Goal: Task Accomplishment & Management: Use online tool/utility

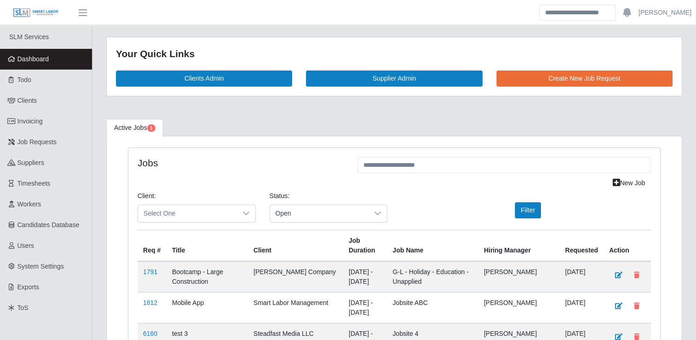
click at [45, 61] on span "Dashboard" at bounding box center [33, 58] width 32 height 7
click at [46, 55] on span "Dashboard" at bounding box center [33, 58] width 32 height 7
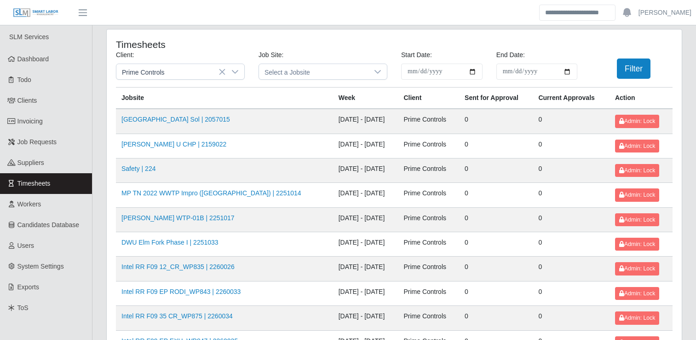
scroll to position [1057, 0]
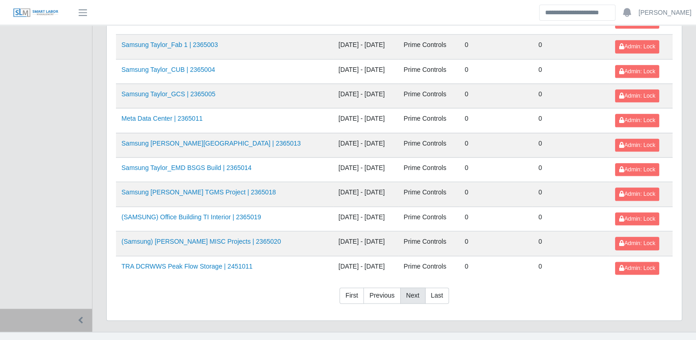
click at [416, 287] on link "Next" at bounding box center [412, 295] width 25 height 17
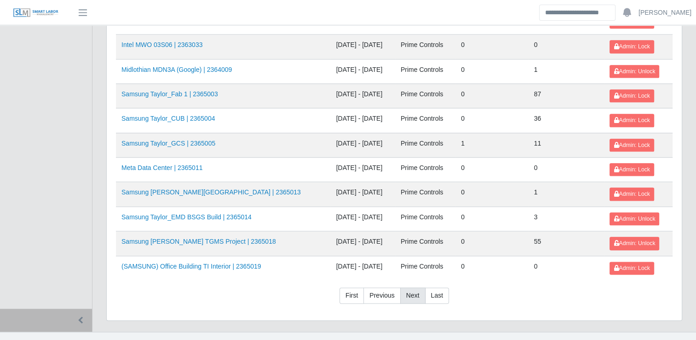
click at [415, 287] on link "Next" at bounding box center [412, 295] width 25 height 17
click at [414, 287] on link "Next" at bounding box center [412, 295] width 25 height 17
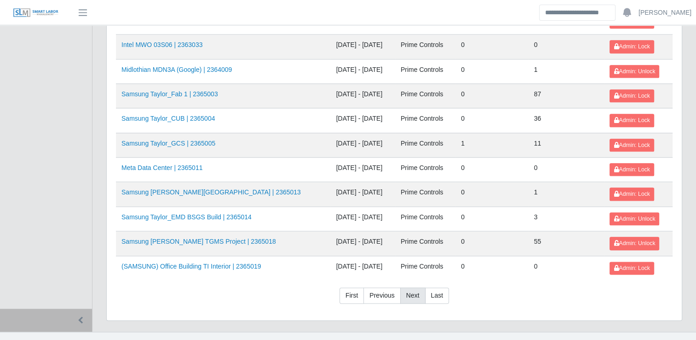
click at [410, 287] on link "Next" at bounding box center [412, 295] width 25 height 17
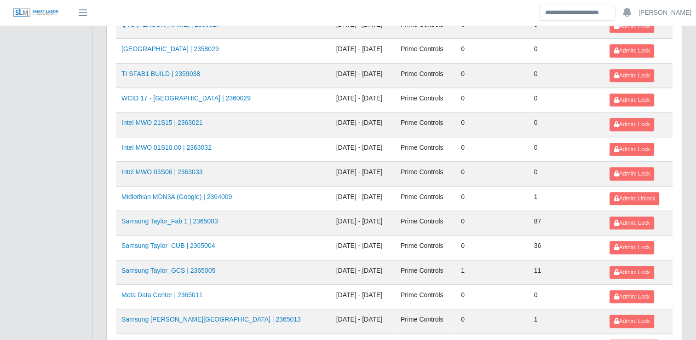
scroll to position [1057, 0]
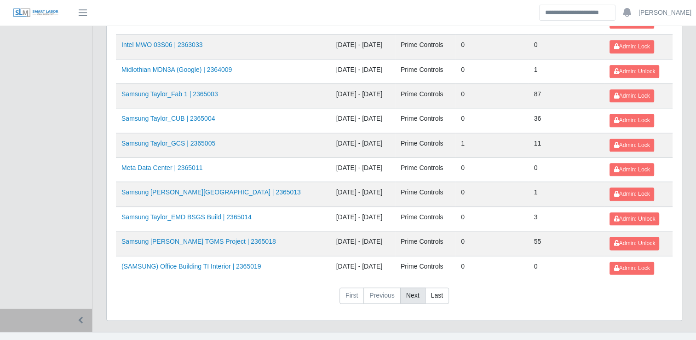
click at [409, 287] on link "Next" at bounding box center [412, 295] width 25 height 17
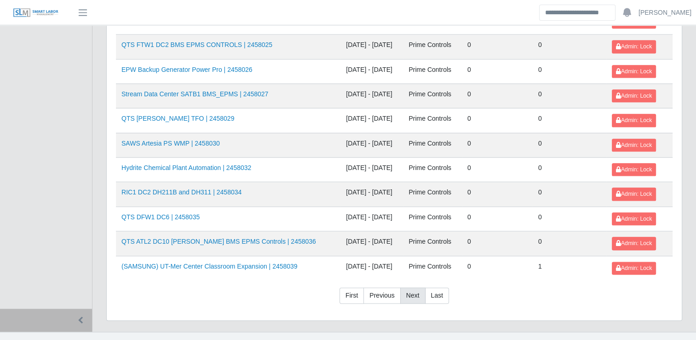
click at [409, 287] on link "Next" at bounding box center [412, 295] width 25 height 17
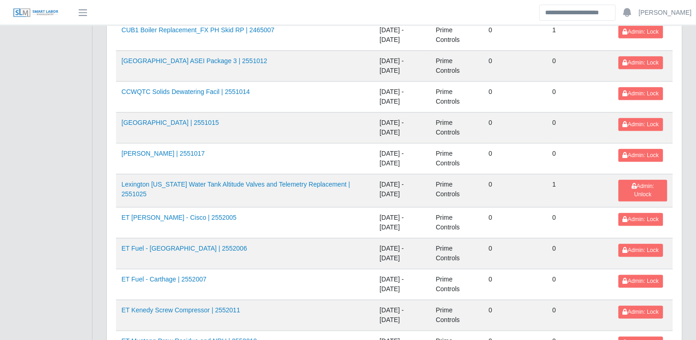
scroll to position [1395, 0]
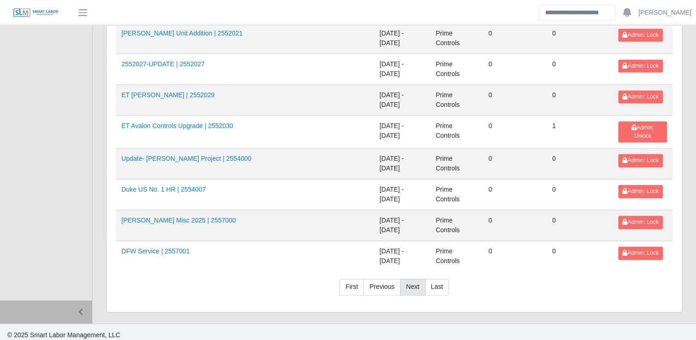
click at [409, 283] on link "Next" at bounding box center [412, 286] width 25 height 17
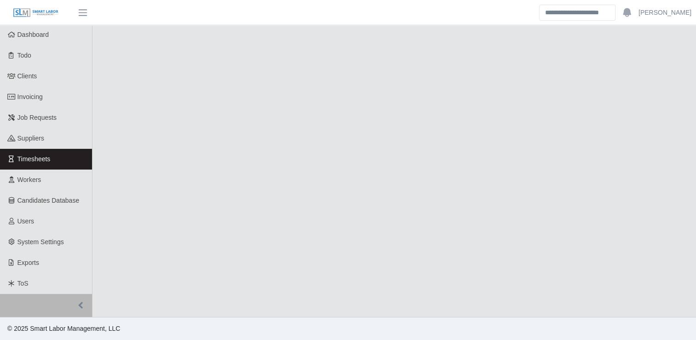
scroll to position [24, 0]
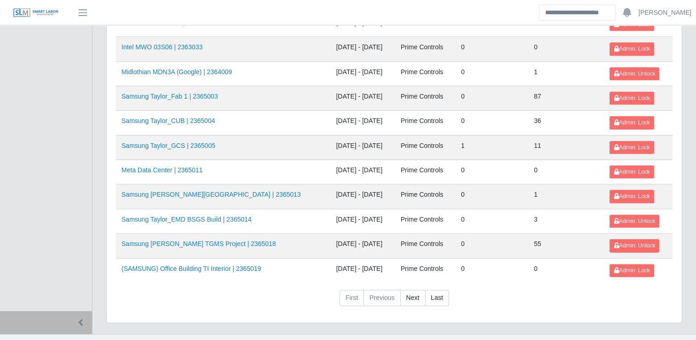
scroll to position [1057, 0]
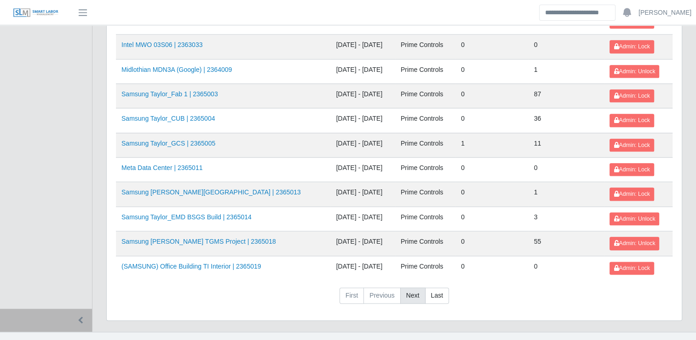
click at [410, 287] on link "Next" at bounding box center [412, 295] width 25 height 17
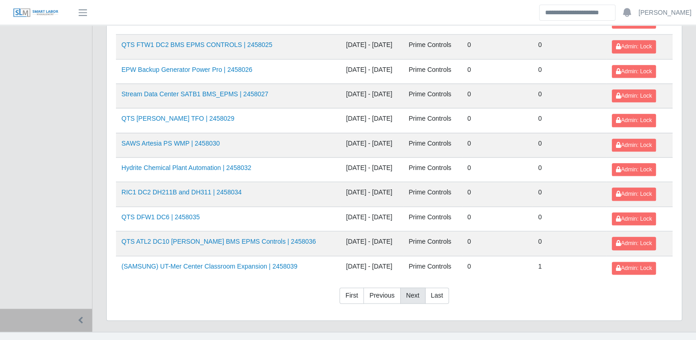
click at [410, 287] on link "Next" at bounding box center [412, 295] width 25 height 17
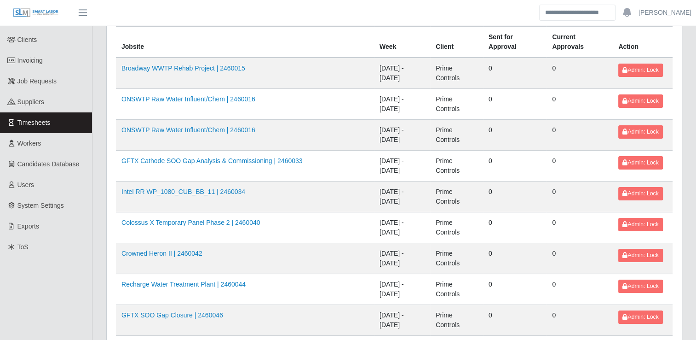
scroll to position [15, 0]
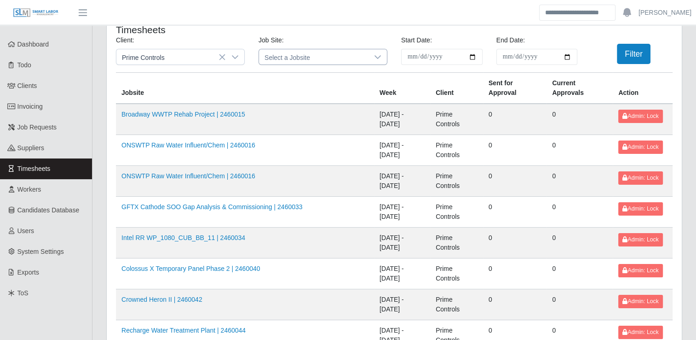
click at [381, 57] on icon at bounding box center [377, 56] width 7 height 7
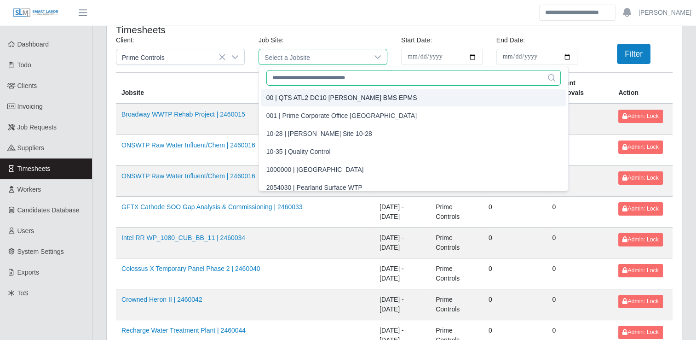
click at [337, 72] on input "text" at bounding box center [413, 78] width 294 height 16
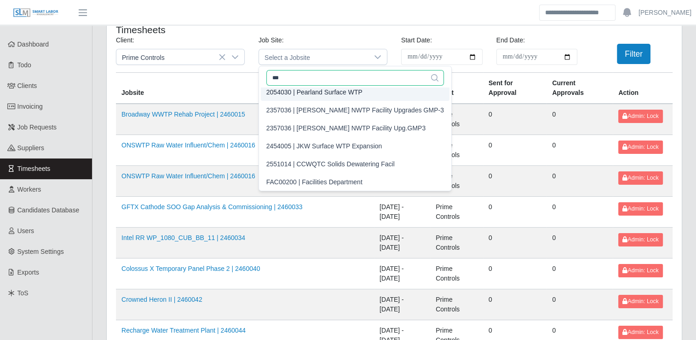
scroll to position [7, 0]
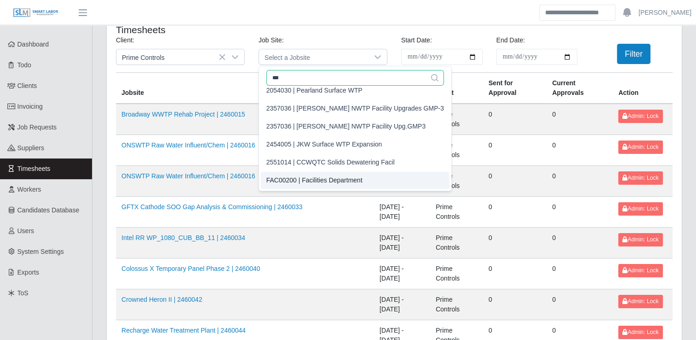
type input "***"
click at [331, 178] on div "FAC00200 | Facilities Department" at bounding box center [314, 180] width 96 height 10
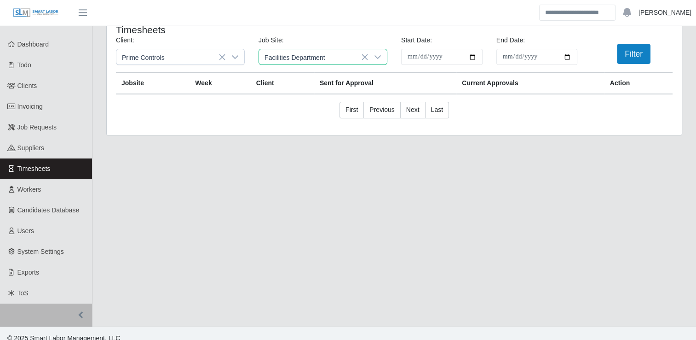
click at [675, 16] on link "[PERSON_NAME]" at bounding box center [665, 13] width 53 height 10
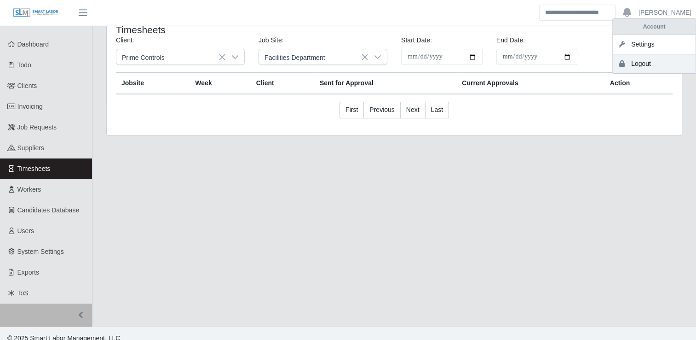
click at [657, 63] on link "Logout" at bounding box center [654, 63] width 83 height 19
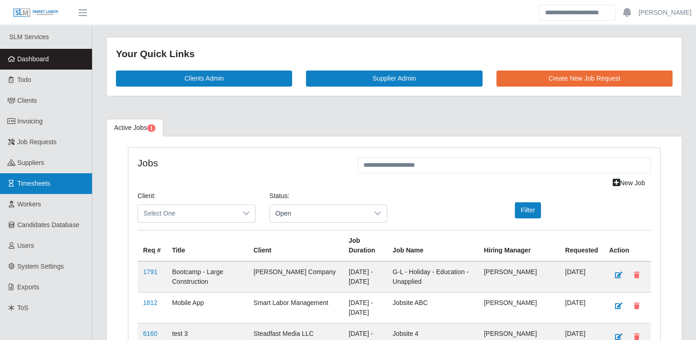
click at [43, 187] on span "Timesheets" at bounding box center [33, 182] width 33 height 7
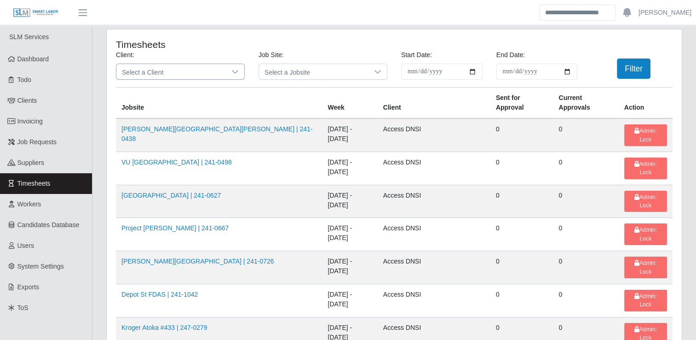
click at [236, 70] on icon at bounding box center [234, 71] width 7 height 7
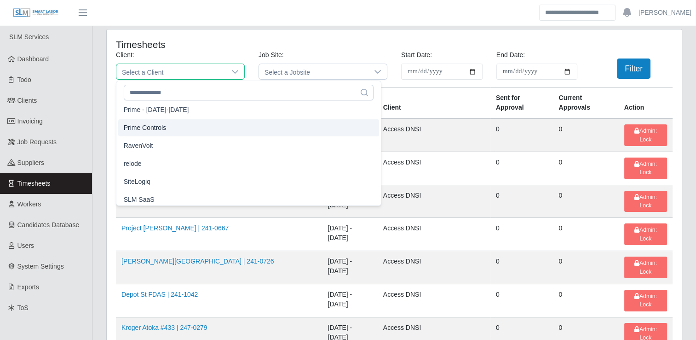
scroll to position [827, 0]
click at [179, 129] on li "Prime Controls" at bounding box center [248, 128] width 261 height 17
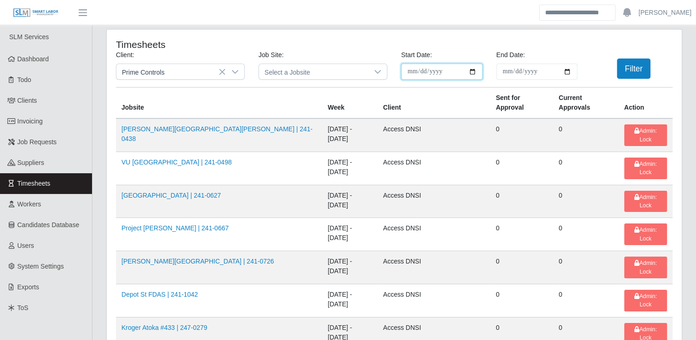
click at [473, 69] on input "**********" at bounding box center [441, 71] width 81 height 16
type input "**********"
click at [568, 73] on input "End Date:" at bounding box center [536, 71] width 81 height 16
type input "**********"
click at [627, 75] on button "Filter" at bounding box center [634, 68] width 34 height 20
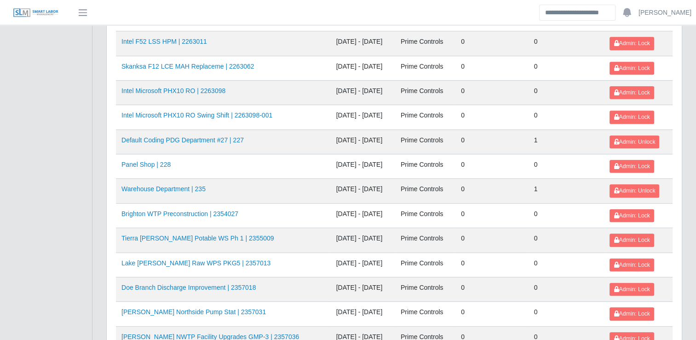
scroll to position [1057, 0]
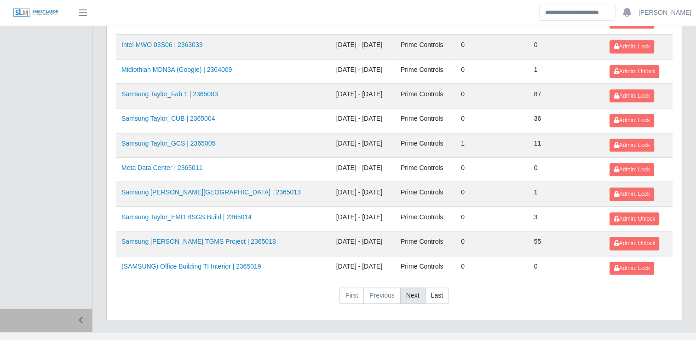
click at [411, 287] on link "Next" at bounding box center [412, 295] width 25 height 17
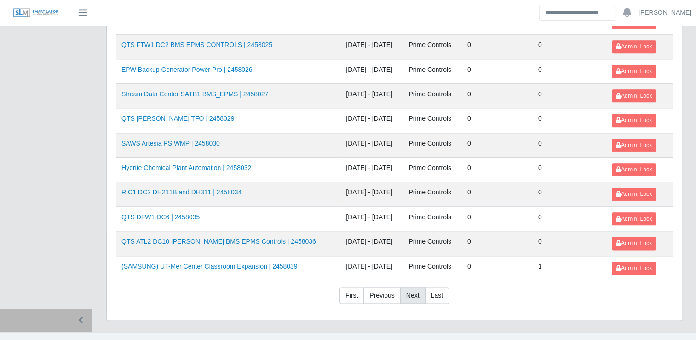
click at [410, 287] on link "Next" at bounding box center [412, 295] width 25 height 17
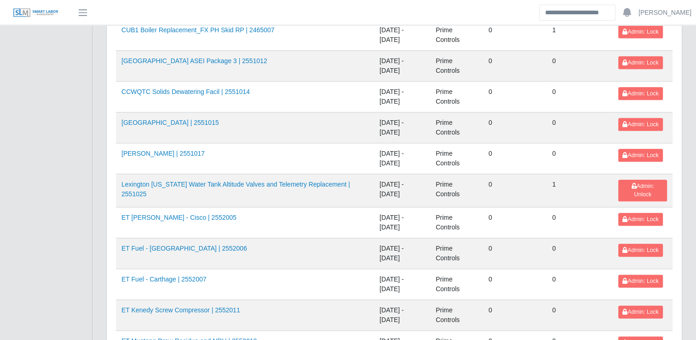
scroll to position [1395, 0]
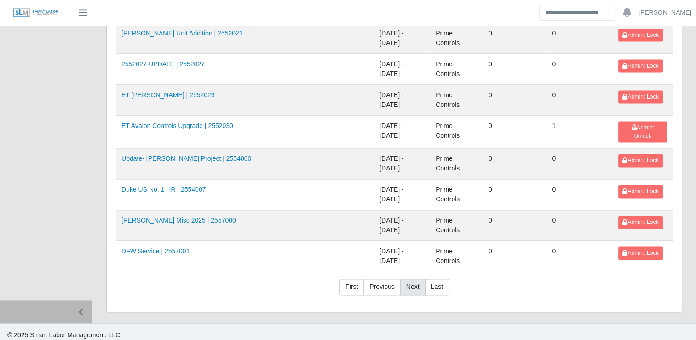
click at [410, 284] on link "Next" at bounding box center [412, 286] width 25 height 17
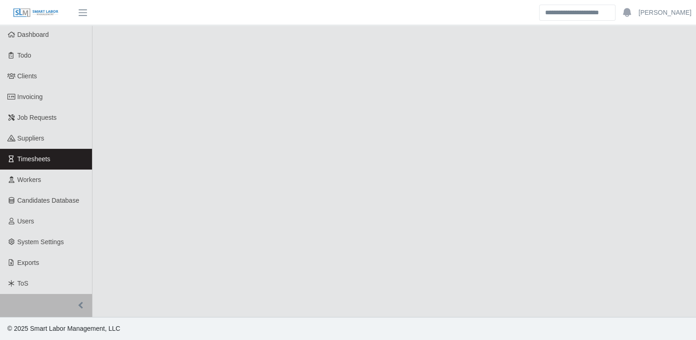
scroll to position [24, 0]
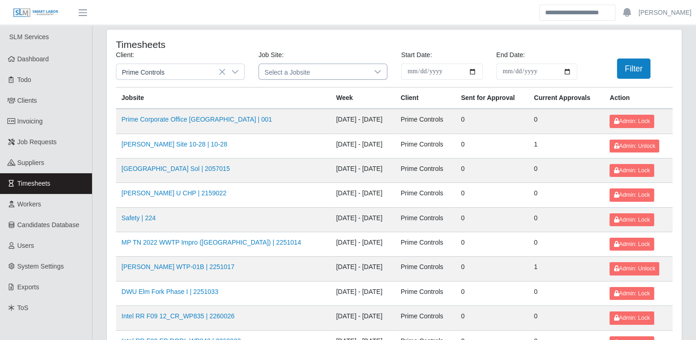
click at [376, 72] on icon at bounding box center [377, 71] width 7 height 7
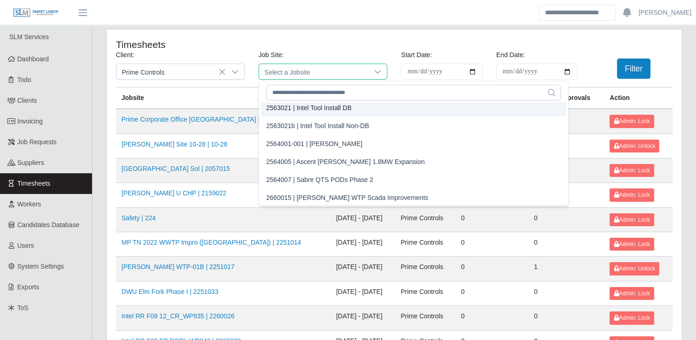
scroll to position [6498, 0]
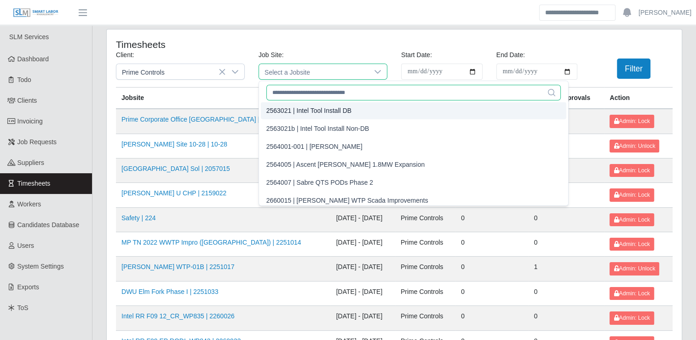
click at [328, 88] on input "text" at bounding box center [413, 93] width 294 height 16
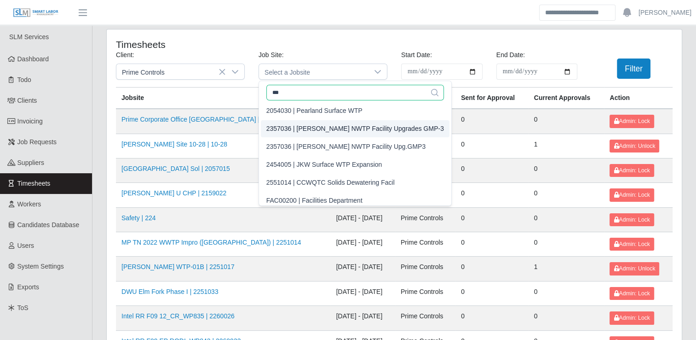
scroll to position [7, 0]
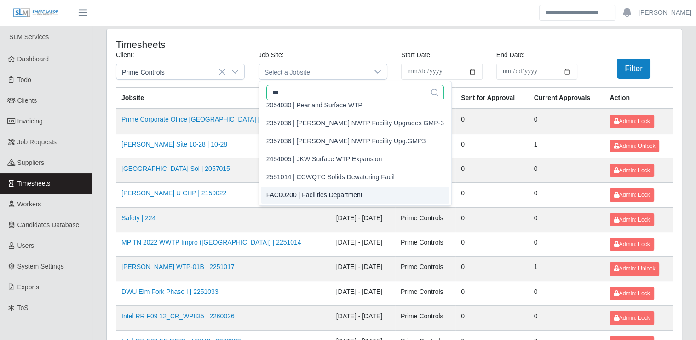
type input "***"
click at [343, 197] on div "FAC00200 | Facilities Department" at bounding box center [314, 195] width 96 height 10
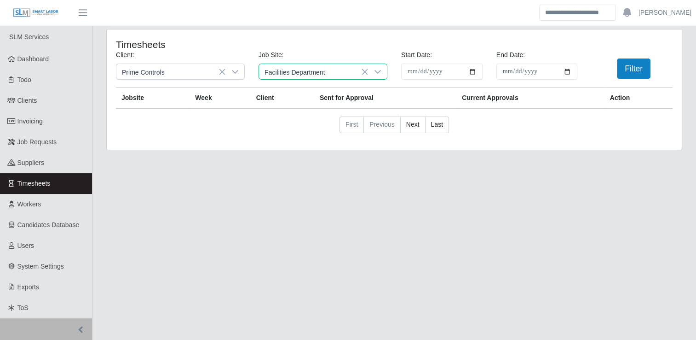
click at [382, 73] on div at bounding box center [378, 71] width 18 height 15
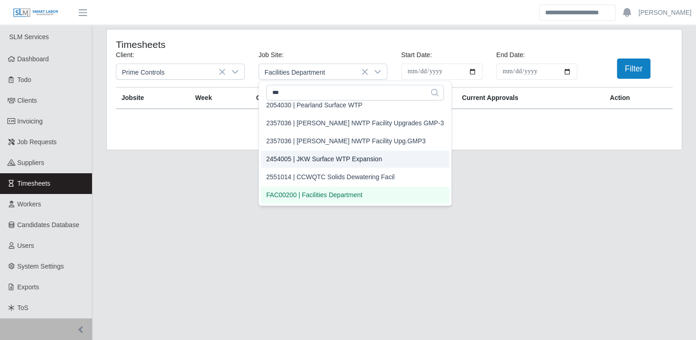
click at [233, 163] on main "**********" at bounding box center [394, 183] width 604 height 316
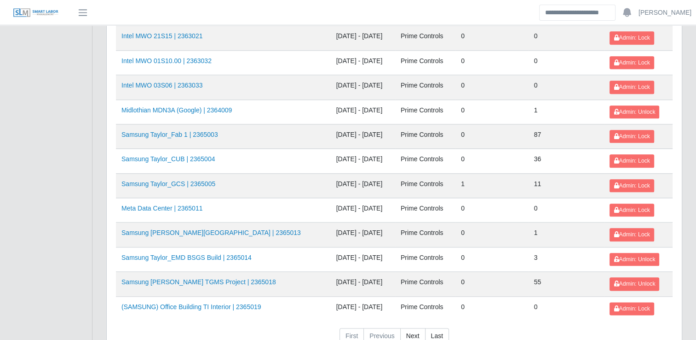
scroll to position [1057, 0]
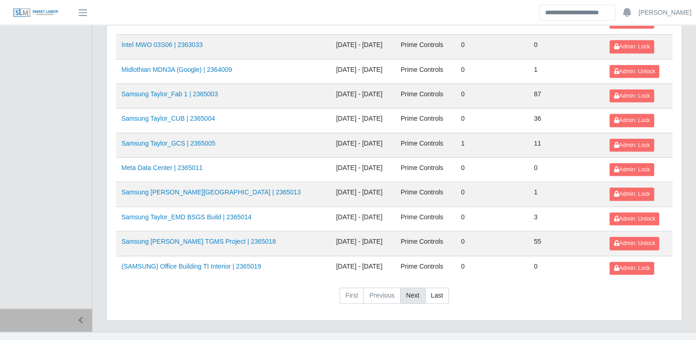
click at [416, 287] on link "Next" at bounding box center [412, 295] width 25 height 17
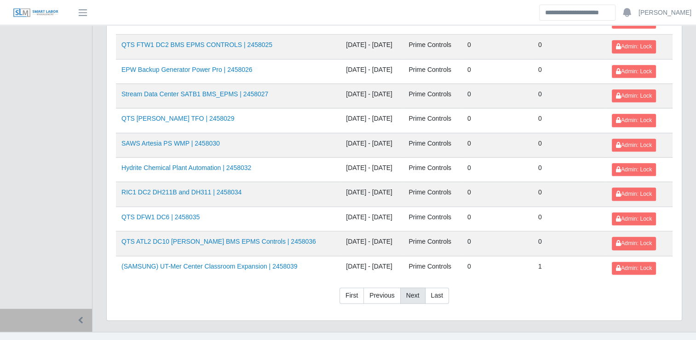
click at [416, 287] on link "Next" at bounding box center [412, 295] width 25 height 17
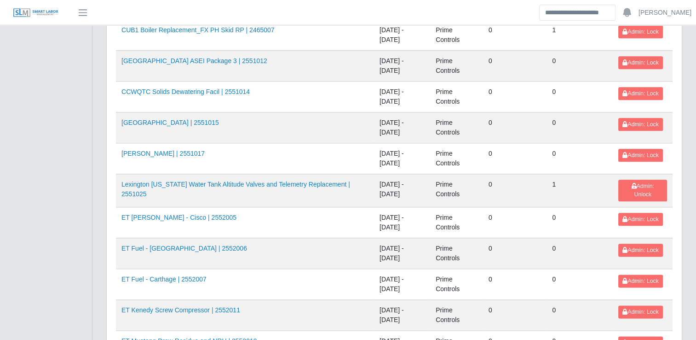
scroll to position [1395, 0]
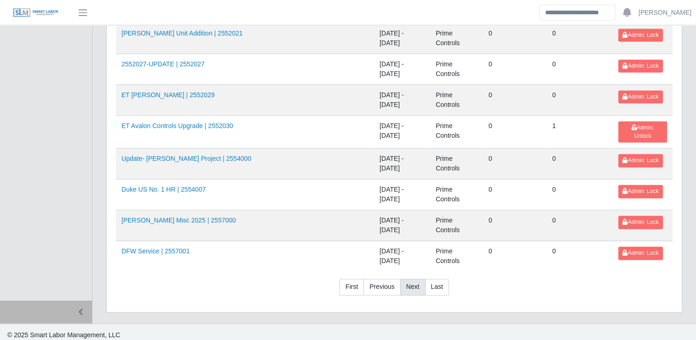
click at [408, 279] on link "Next" at bounding box center [412, 286] width 25 height 17
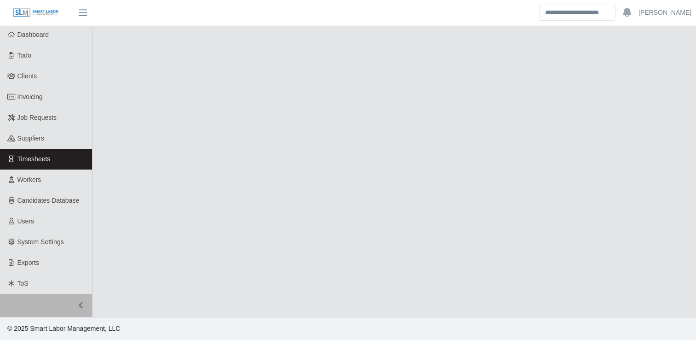
scroll to position [24, 0]
